Goal: Task Accomplishment & Management: Manage account settings

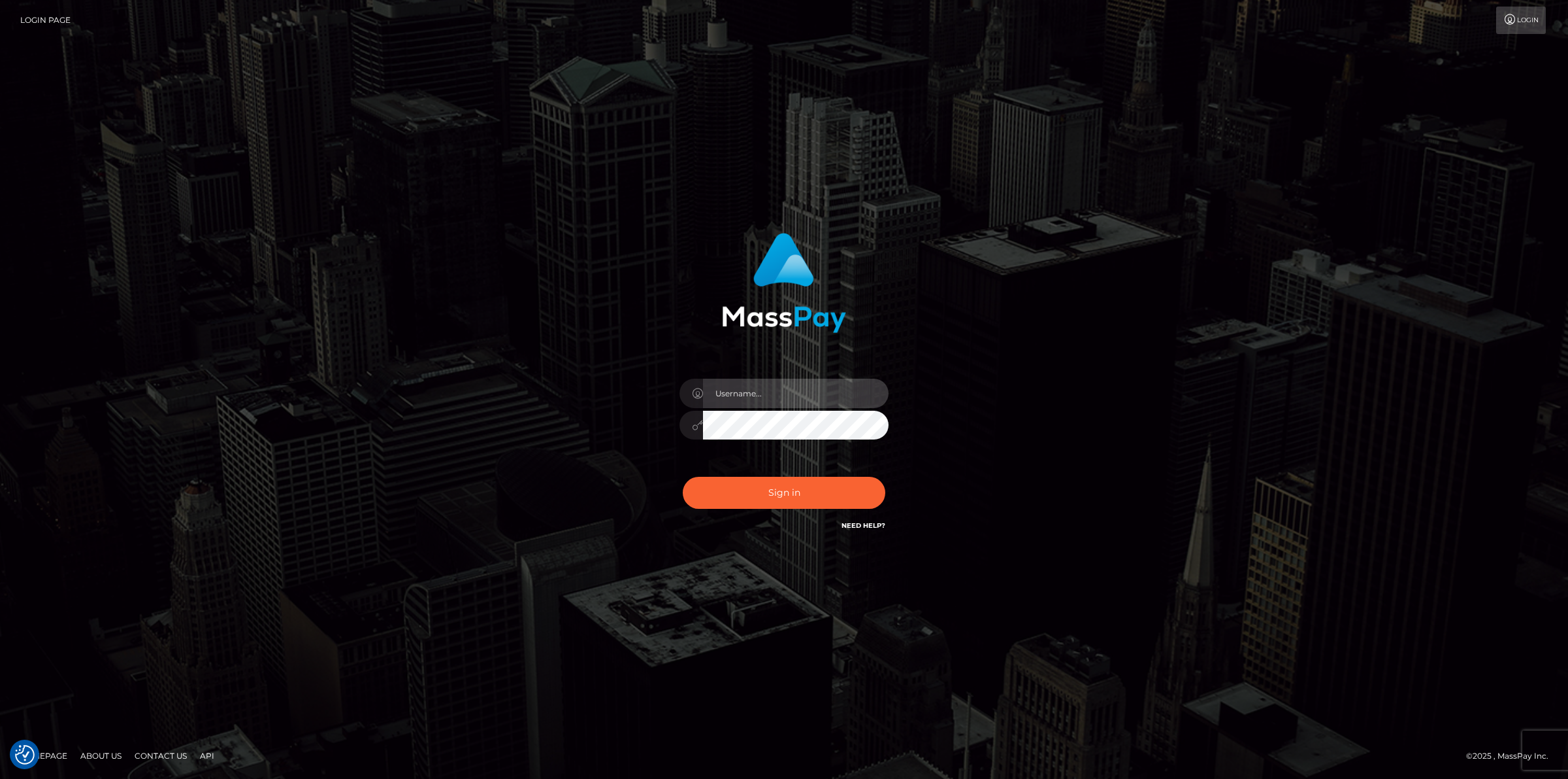
click at [770, 394] on input "text" at bounding box center [796, 393] width 185 height 30
type input "jsmith"
click at [649, 587] on div "jsmith Sign in" at bounding box center [784, 389] width 1568 height 529
click at [756, 497] on button "Sign in" at bounding box center [784, 492] width 202 height 32
click at [775, 403] on input "text" at bounding box center [796, 393] width 185 height 30
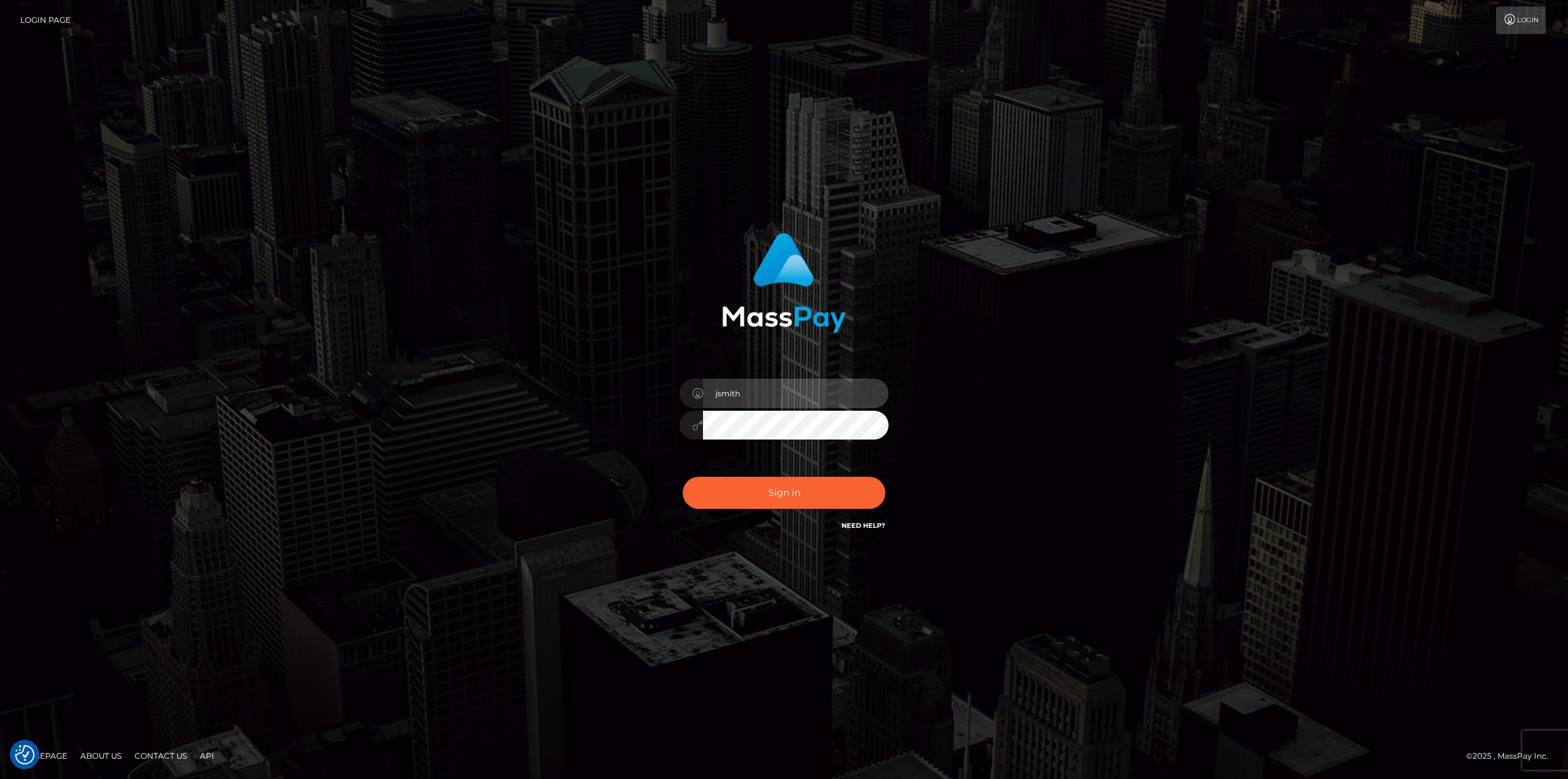
type input "jsmith"
click at [950, 293] on div at bounding box center [784, 277] width 343 height 110
click at [782, 497] on button "Sign in" at bounding box center [784, 492] width 202 height 32
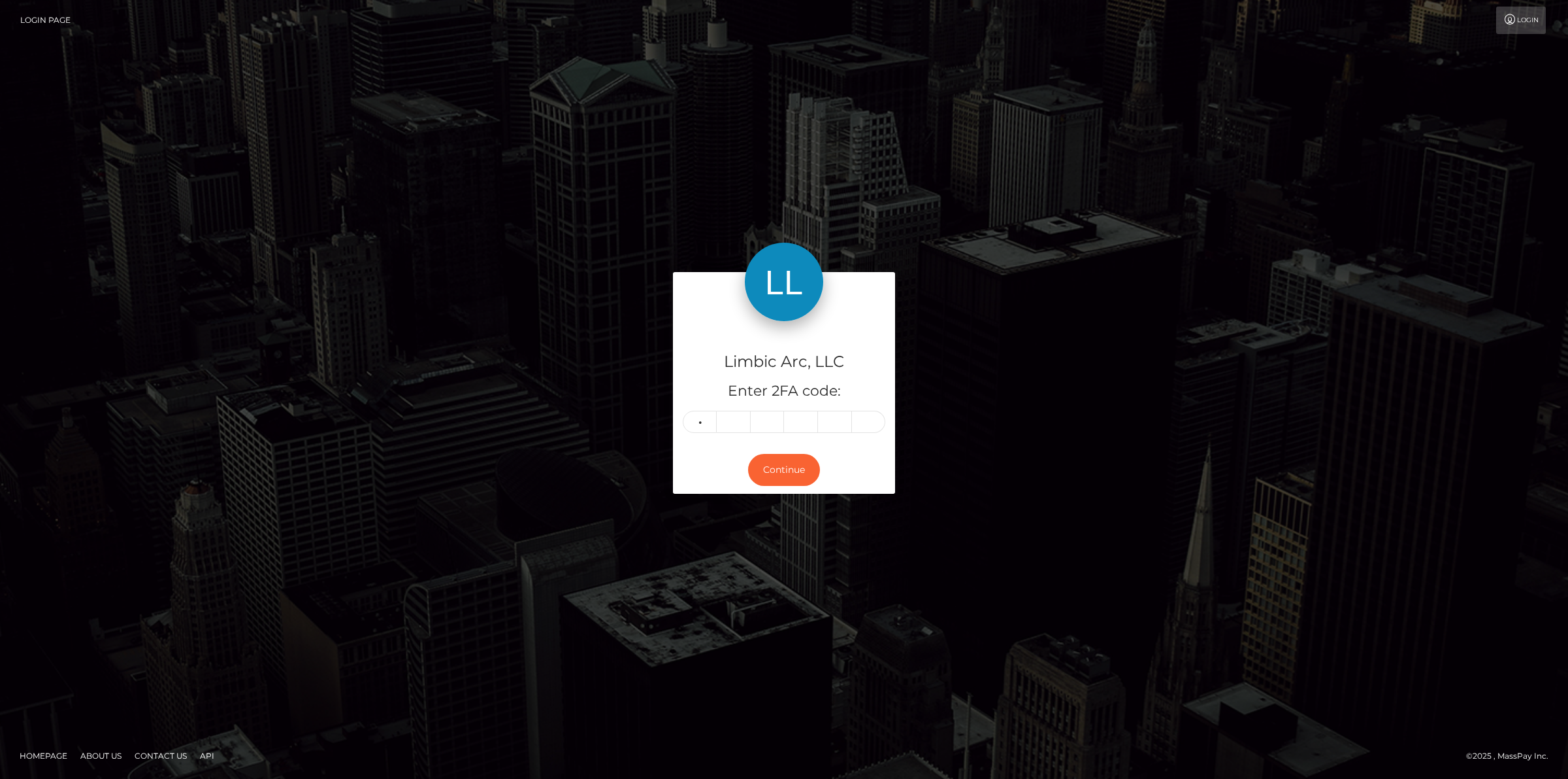
type input "3"
type input "9"
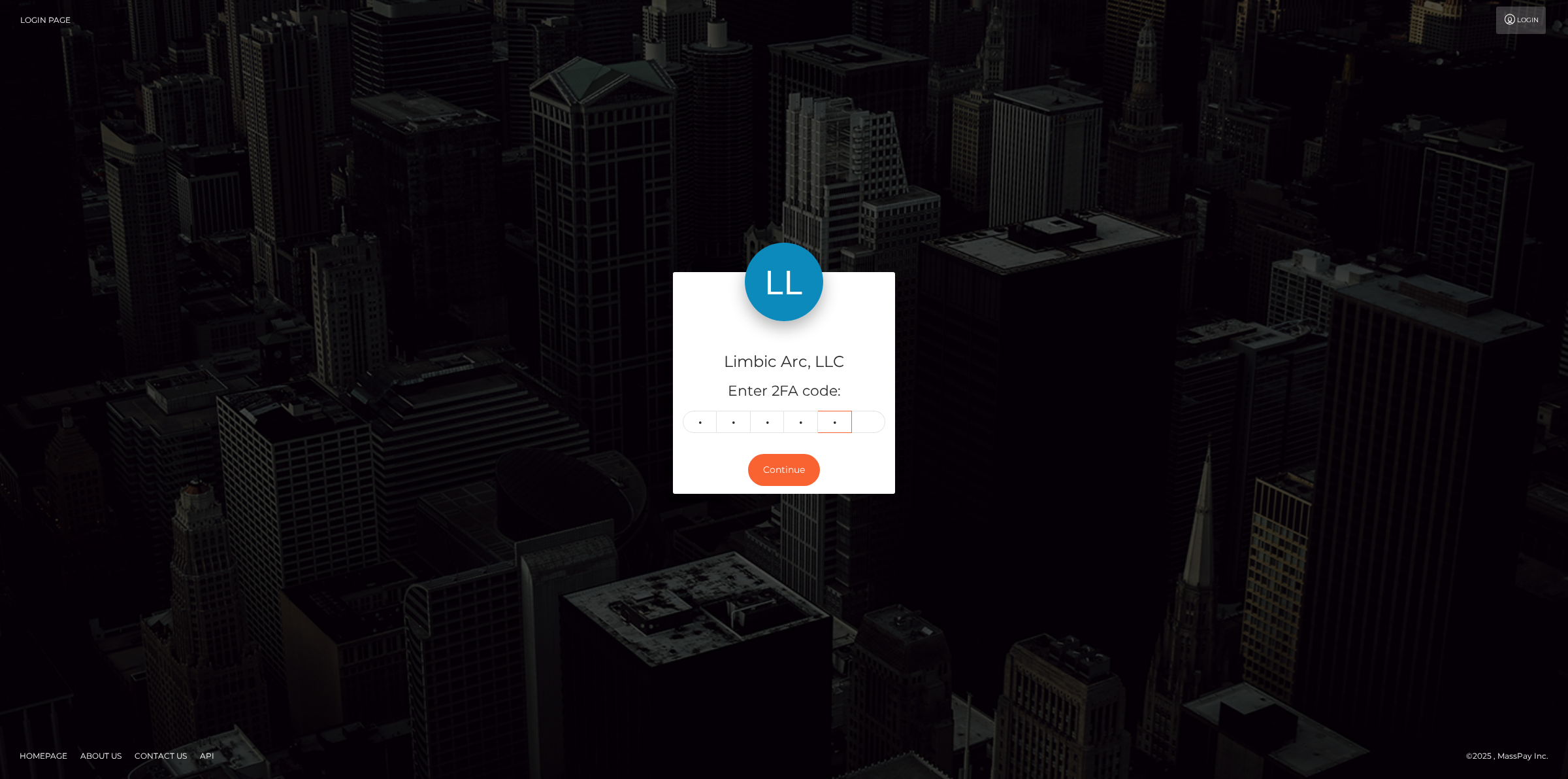
type input "6"
type input "4"
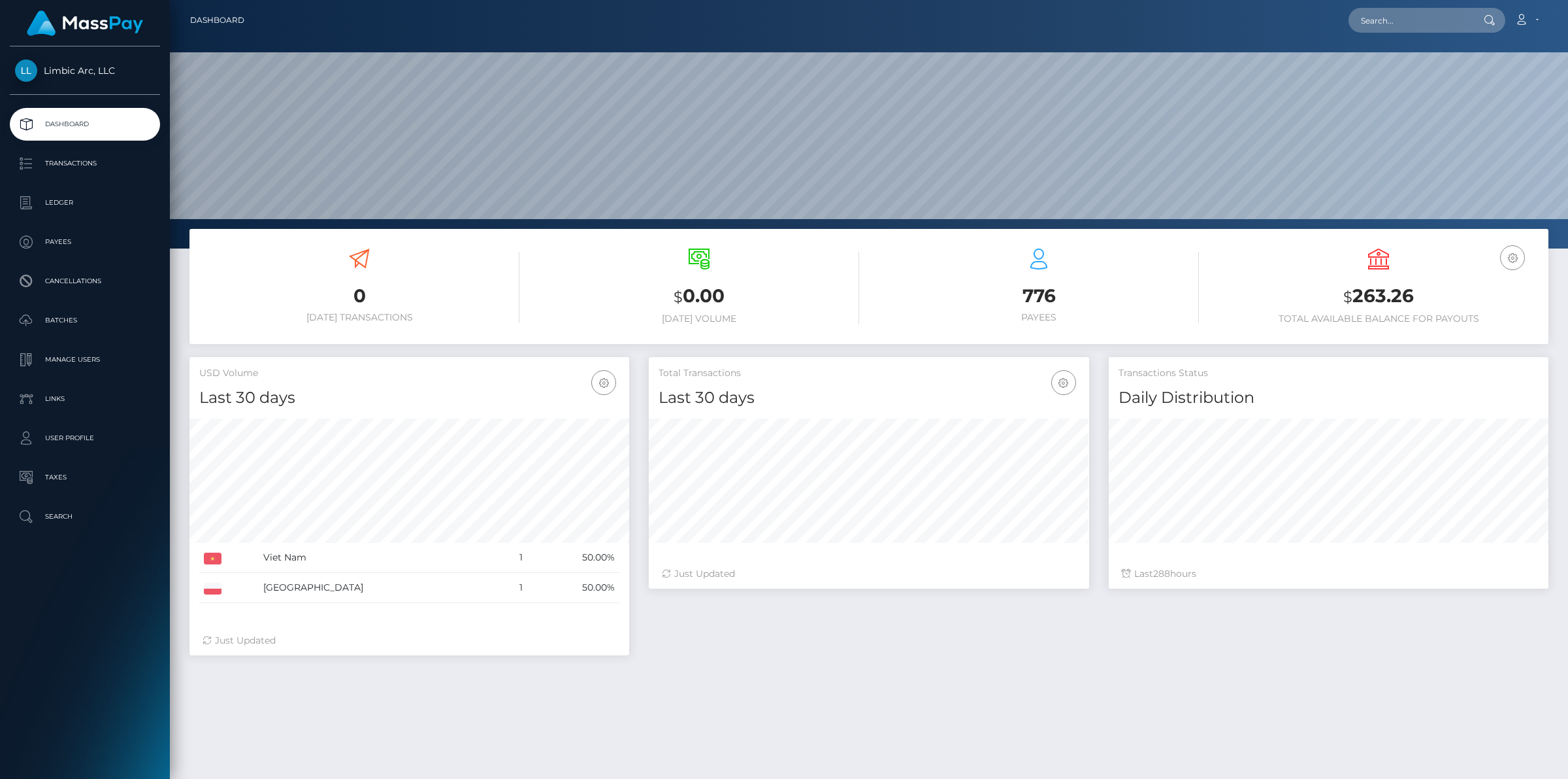
scroll to position [231, 439]
